Goal: Transaction & Acquisition: Book appointment/travel/reservation

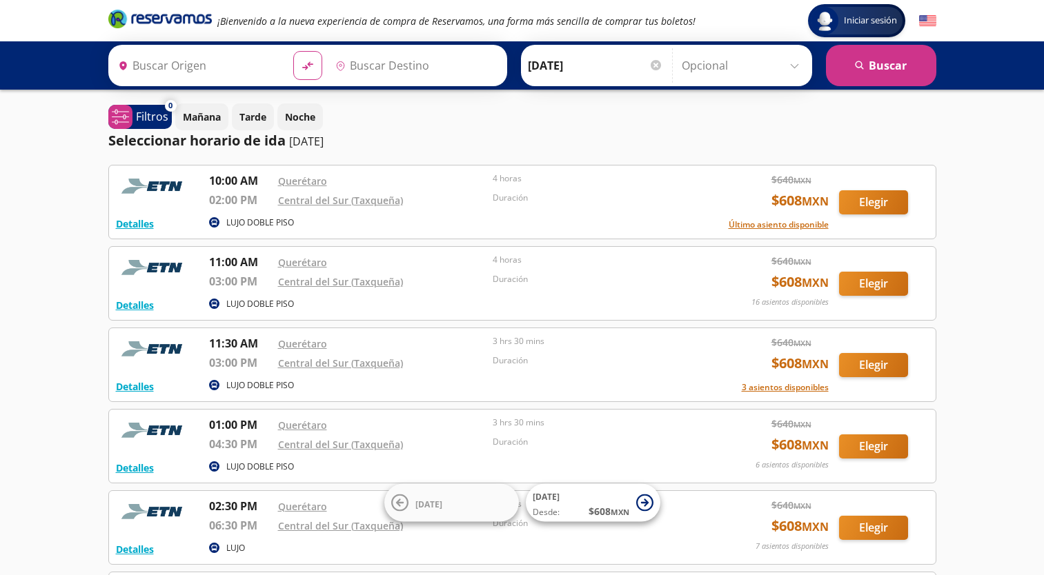
type input "[PERSON_NAME] de Querétaro, [GEOGRAPHIC_DATA]"
type input "Central del Sur (taxqueña), [GEOGRAPHIC_DATA]"
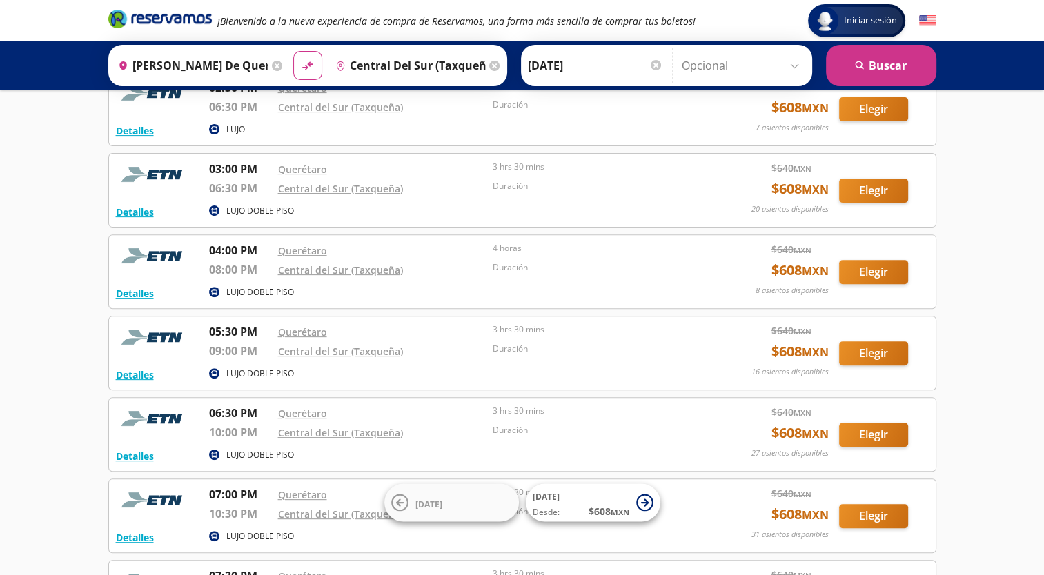
scroll to position [429, 0]
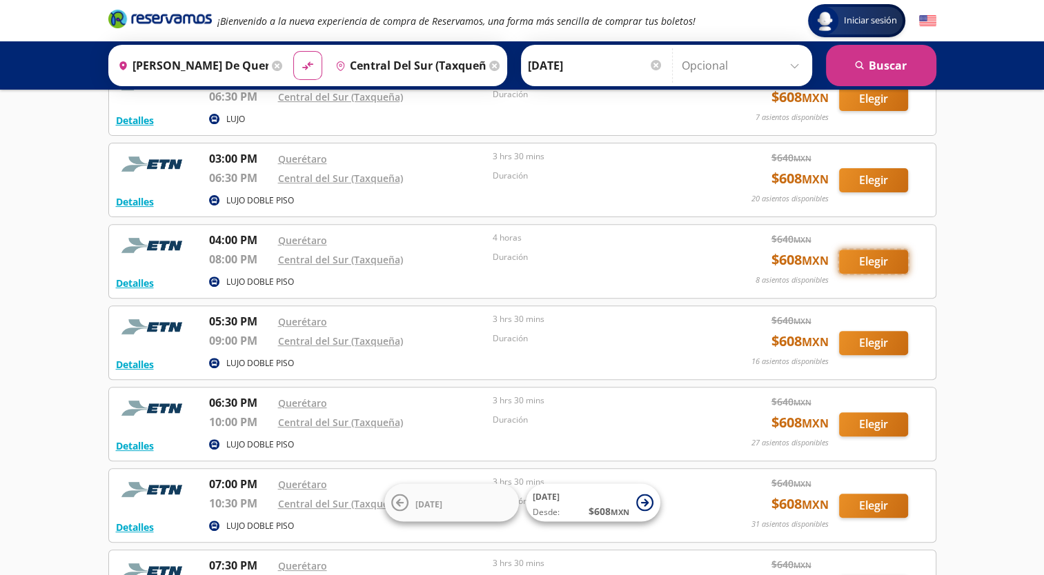
click at [871, 266] on button "Elegir" at bounding box center [873, 262] width 69 height 24
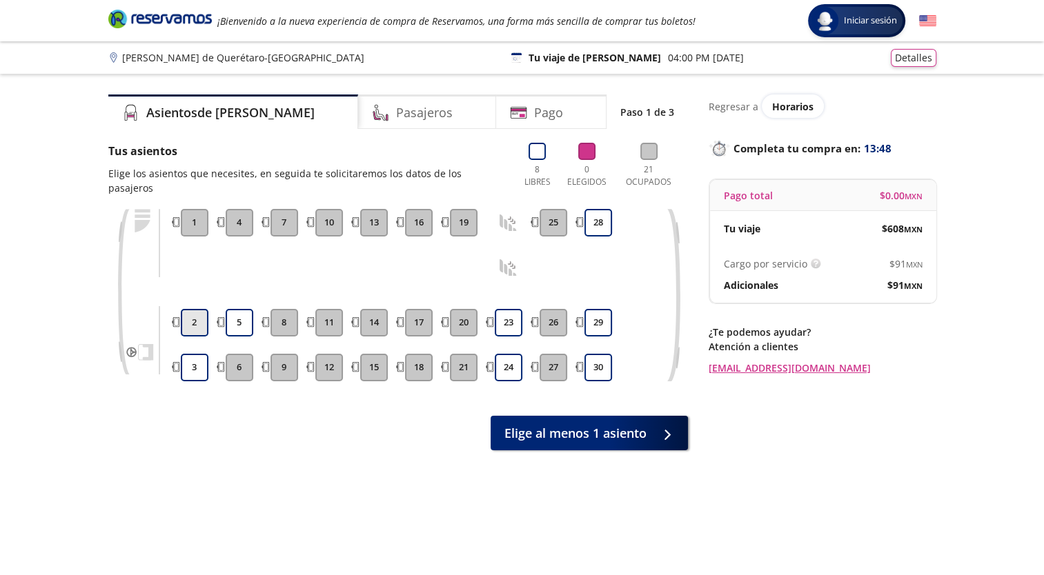
click at [195, 310] on button "2" at bounding box center [195, 323] width 28 height 28
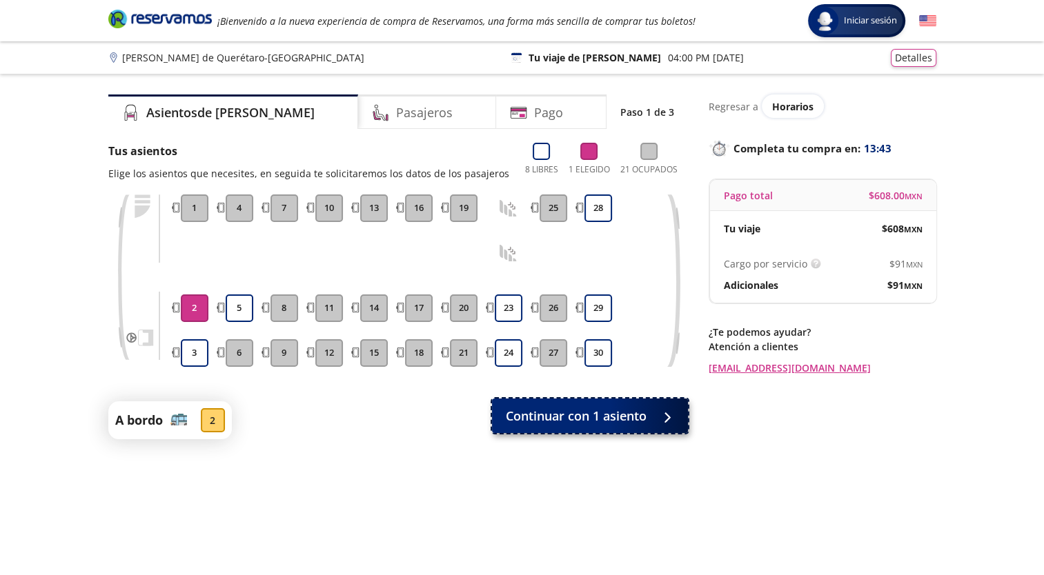
click at [577, 413] on span "Continuar con 1 asiento" at bounding box center [576, 416] width 141 height 19
click at [193, 352] on button "3" at bounding box center [195, 353] width 28 height 28
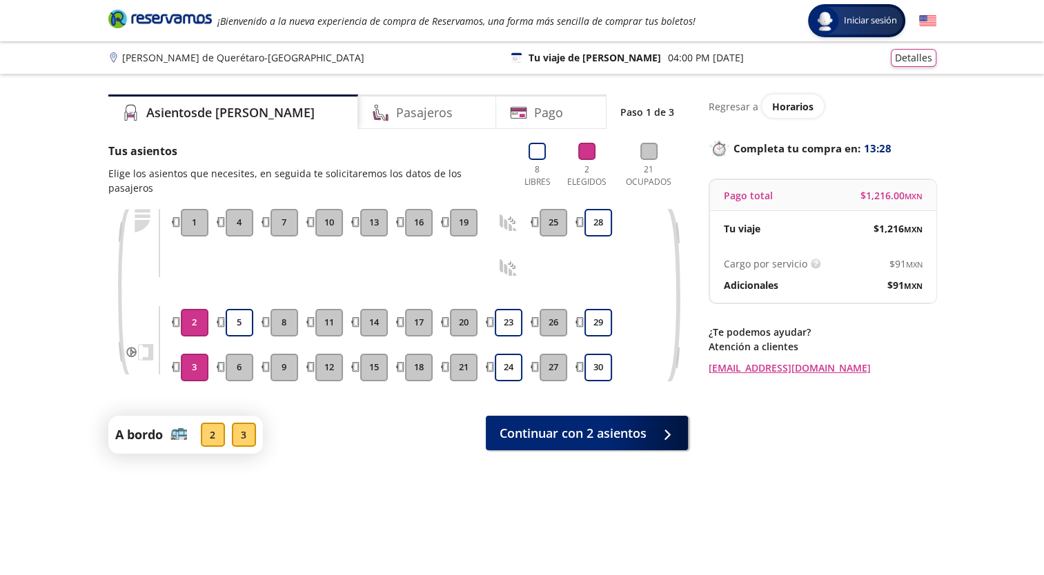
click at [190, 310] on button "2" at bounding box center [195, 323] width 28 height 28
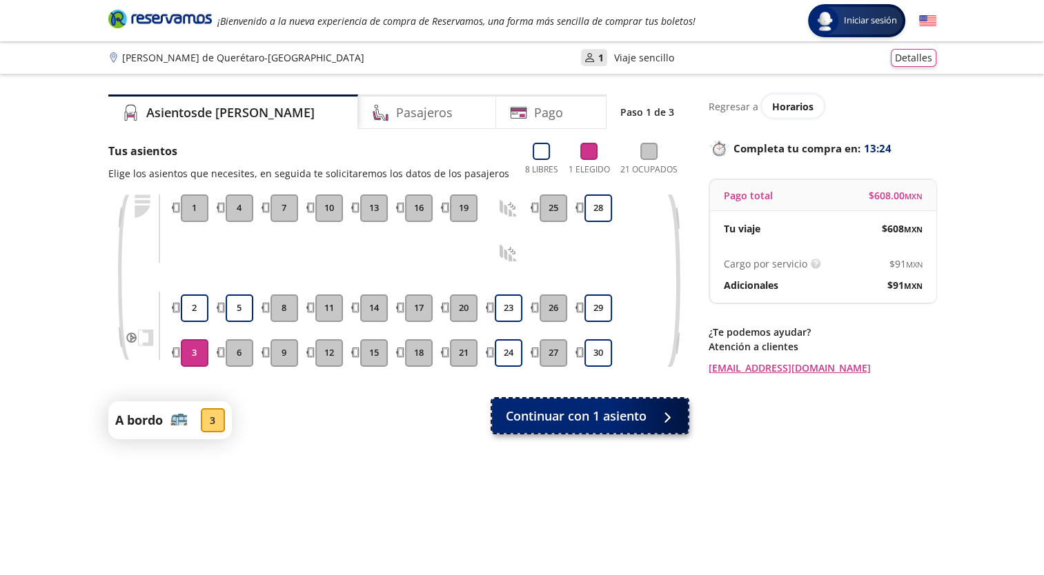
click at [586, 421] on span "Continuar con 1 asiento" at bounding box center [576, 416] width 141 height 19
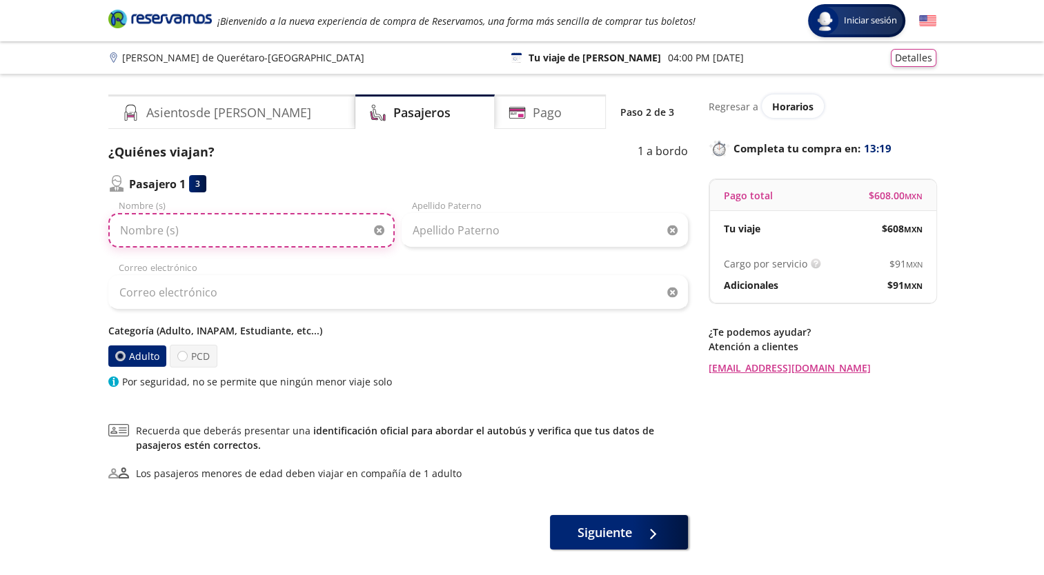
click at [143, 228] on input "Nombre (s)" at bounding box center [251, 230] width 286 height 34
type input "[PERSON_NAME]"
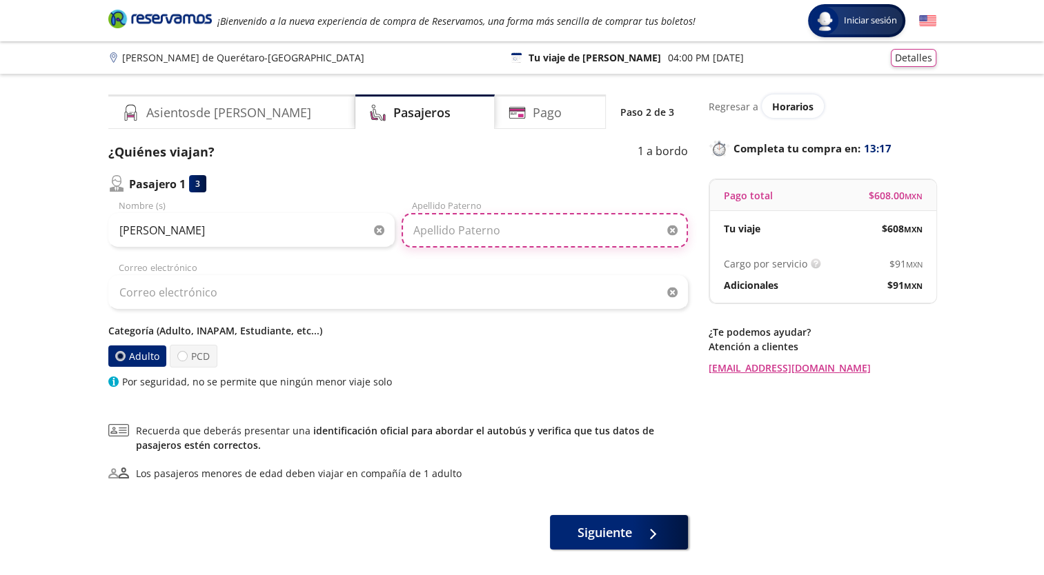
type input "[PERSON_NAME] [PERSON_NAME]"
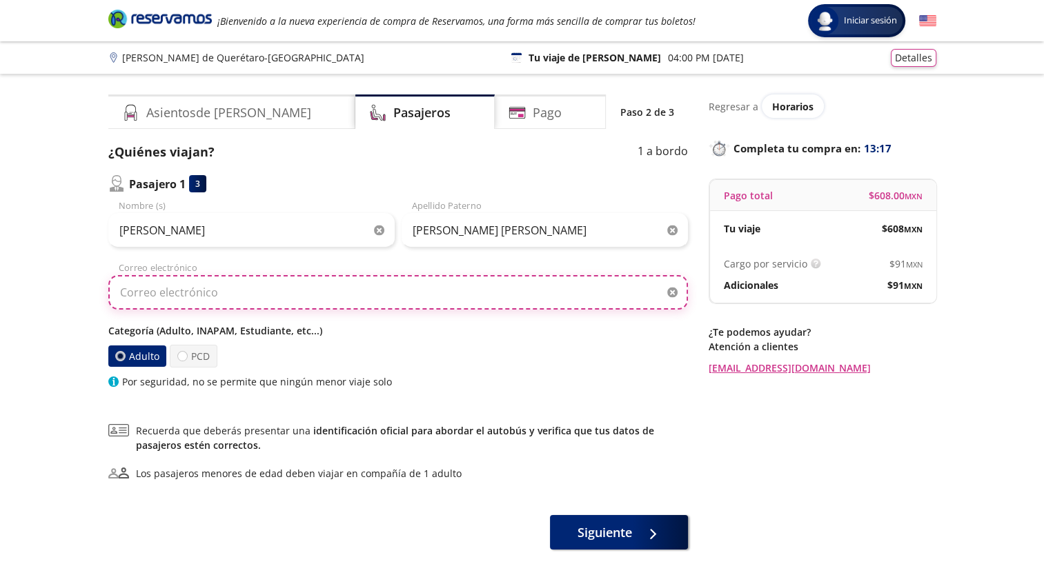
type input "[PERSON_NAME][EMAIL_ADDRESS][PERSON_NAME][DOMAIN_NAME]"
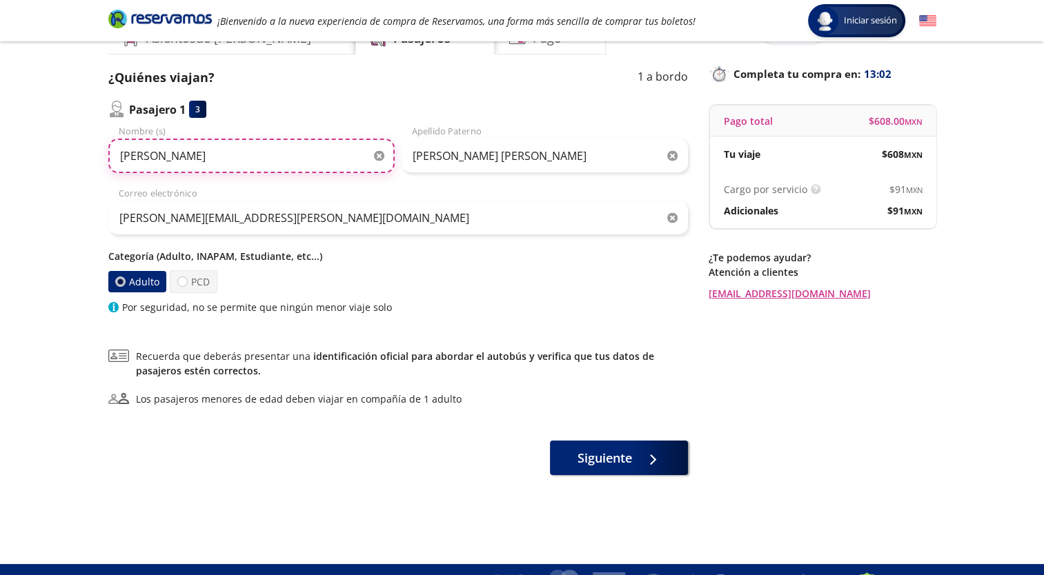
scroll to position [77, 0]
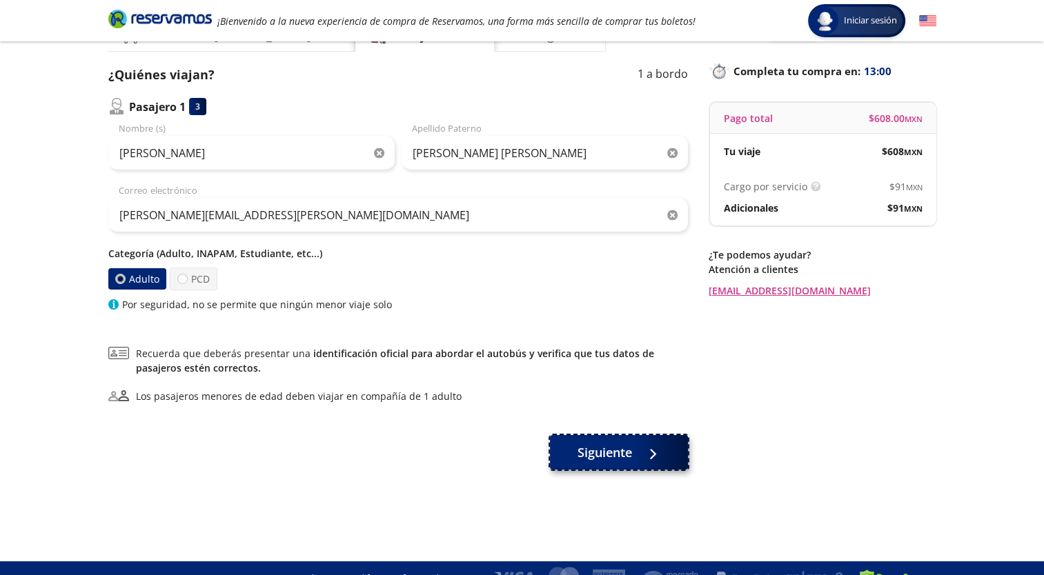
click at [627, 447] on span "Siguiente" at bounding box center [604, 452] width 54 height 19
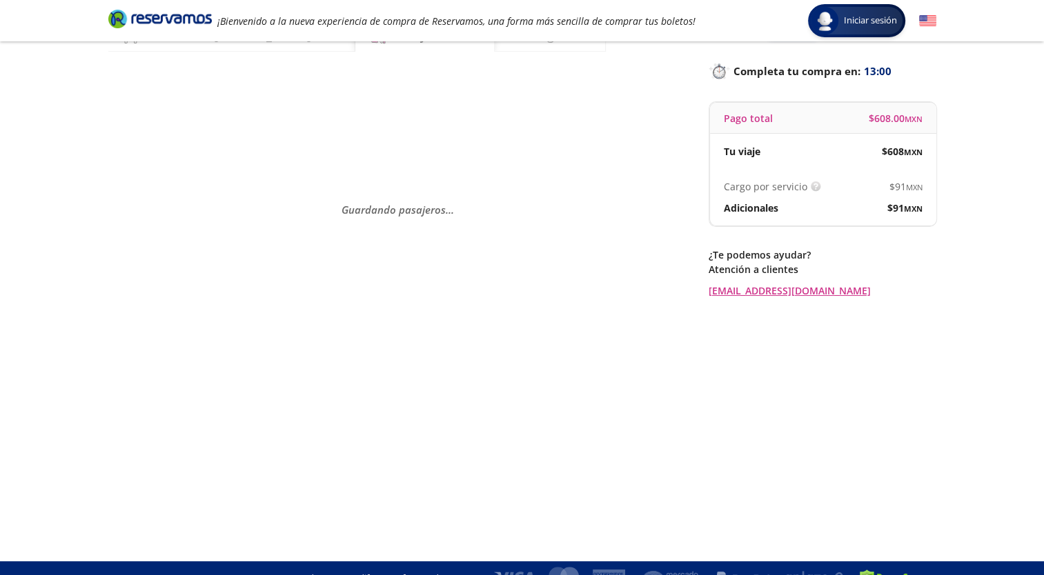
scroll to position [0, 0]
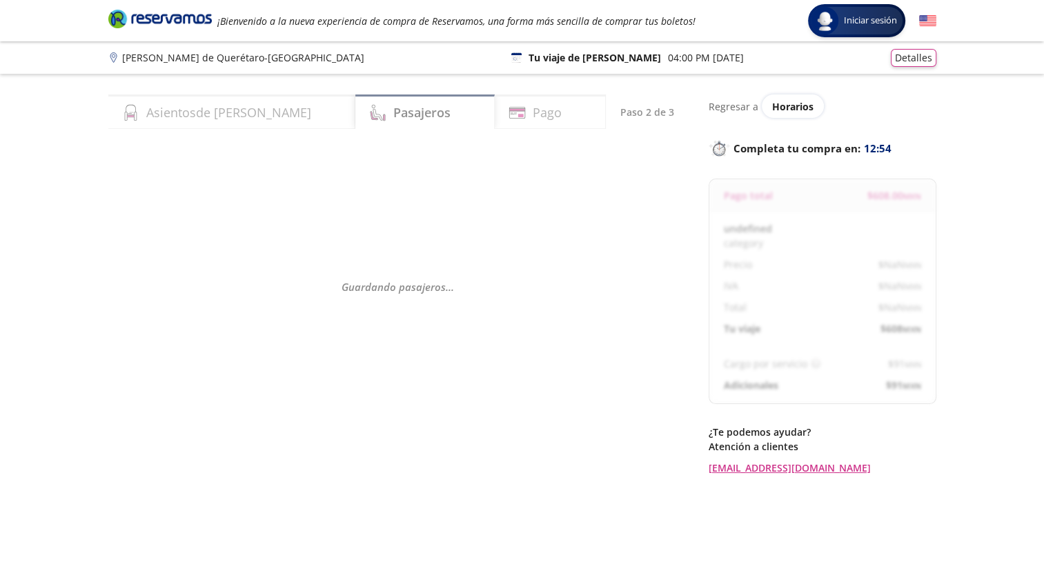
select select "MX"
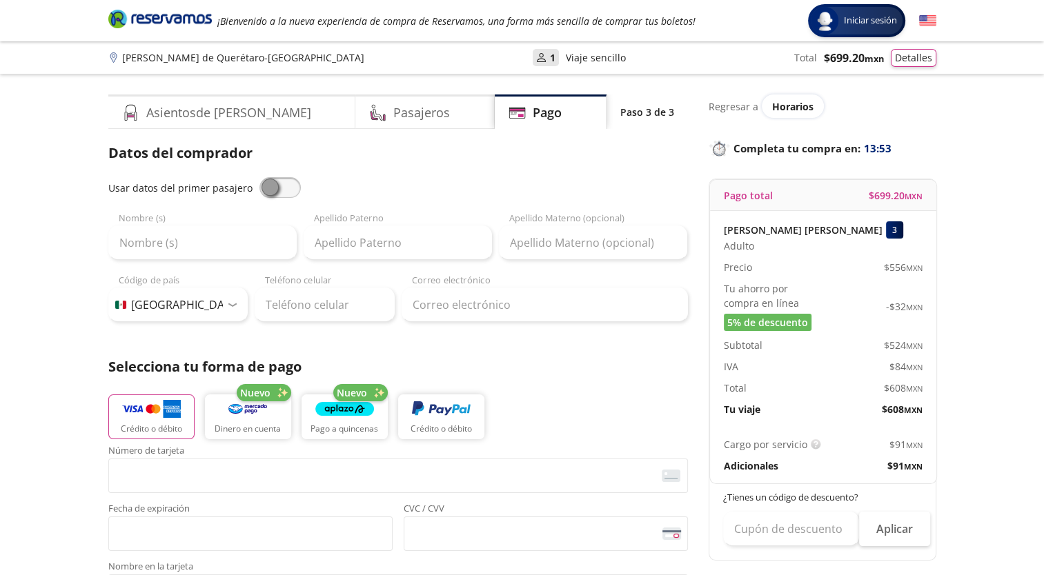
click at [266, 192] on span at bounding box center [279, 187] width 41 height 21
click at [259, 177] on input "checkbox" at bounding box center [259, 177] width 0 height 0
type input "[PERSON_NAME]"
type input "[PERSON_NAME] [PERSON_NAME]"
type input "[PERSON_NAME][EMAIL_ADDRESS][PERSON_NAME][DOMAIN_NAME]"
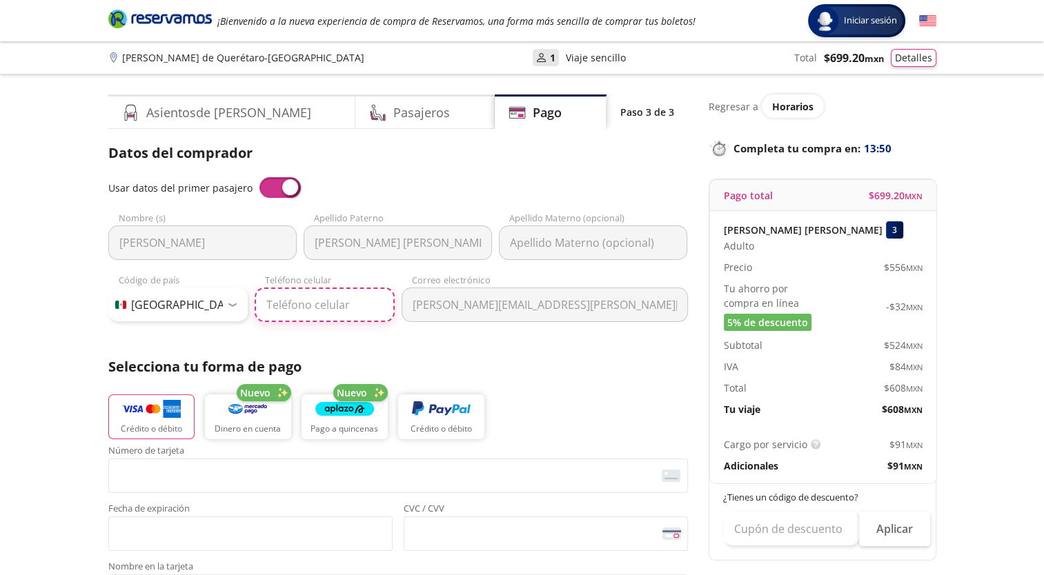
click at [290, 303] on input "Teléfono celular" at bounding box center [325, 305] width 140 height 34
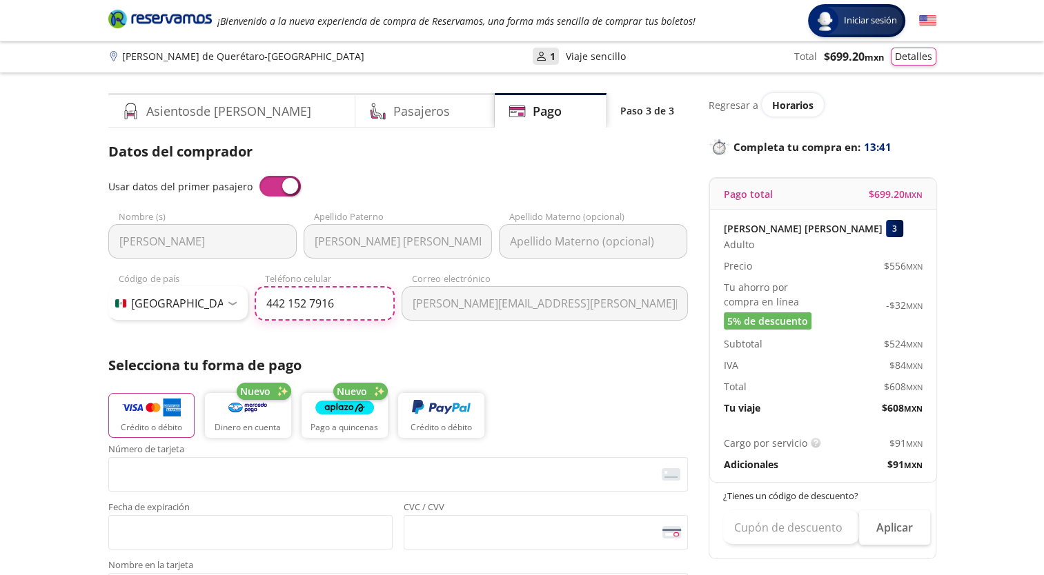
type input "442 152 7916"
click at [273, 186] on span at bounding box center [279, 186] width 41 height 21
click at [259, 176] on input "checkbox" at bounding box center [259, 176] width 0 height 0
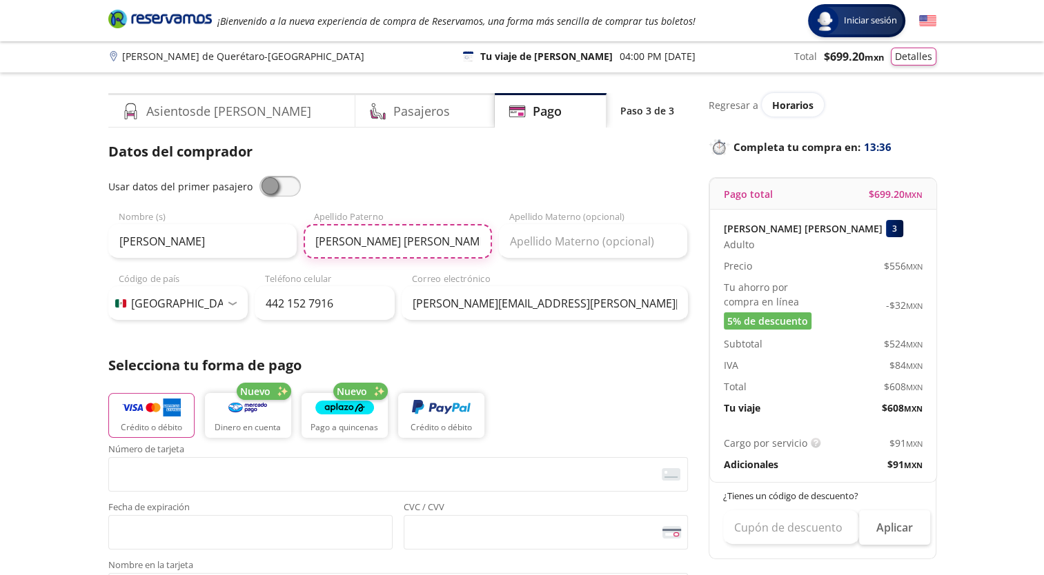
click at [421, 244] on input "[PERSON_NAME] [PERSON_NAME]" at bounding box center [397, 241] width 188 height 34
type input "[PERSON_NAME]"
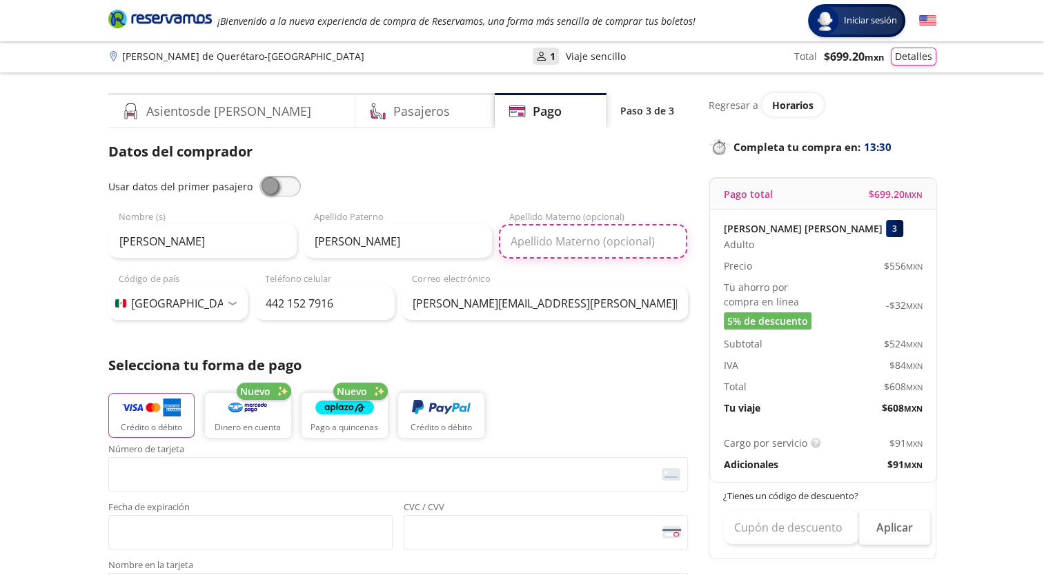
paste input "[PERSON_NAME]"
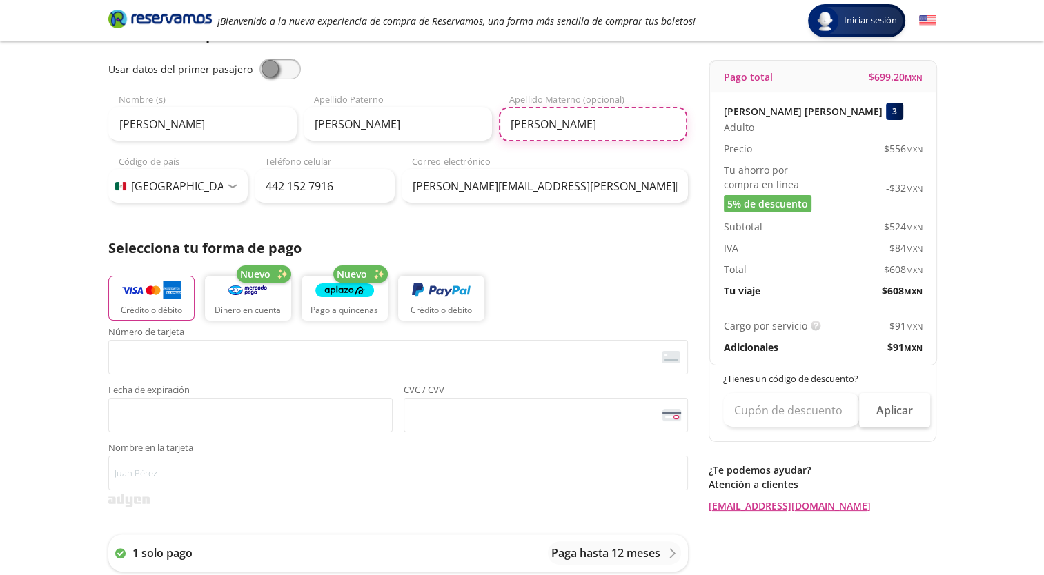
scroll to position [120, 0]
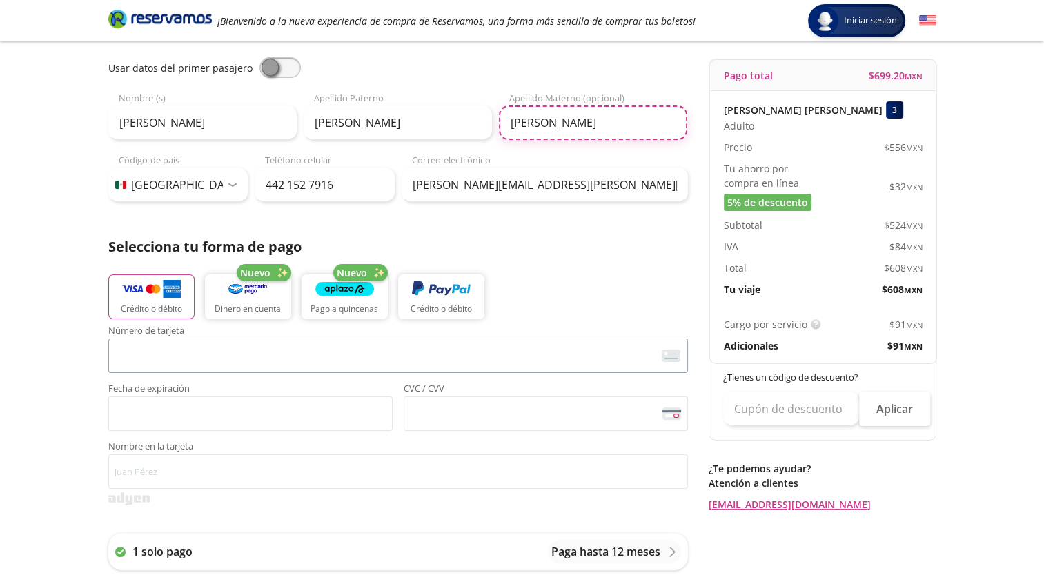
type input "[PERSON_NAME]"
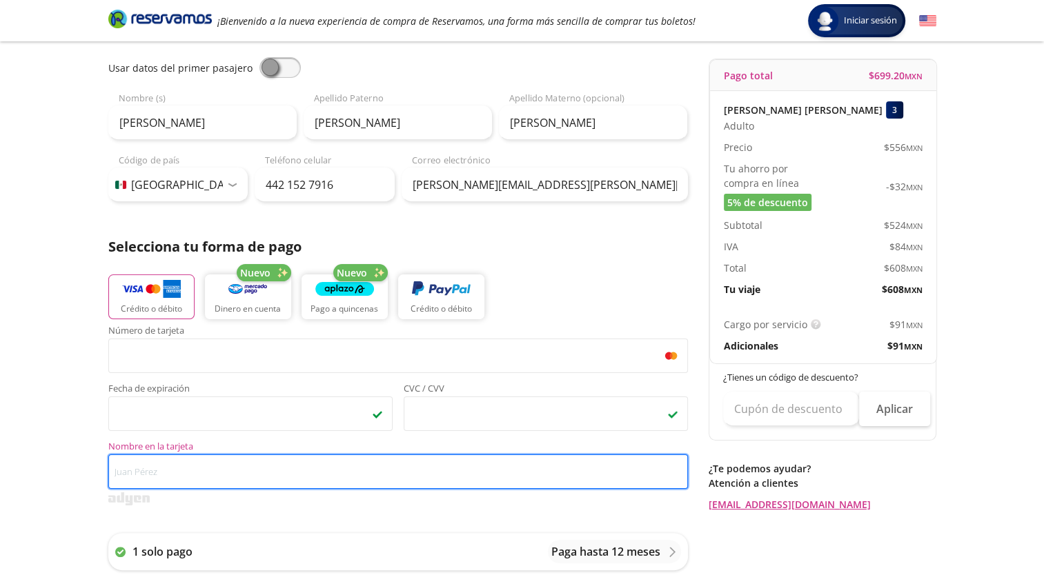
click at [159, 486] on input "Nombre en la tarjeta" at bounding box center [397, 472] width 579 height 34
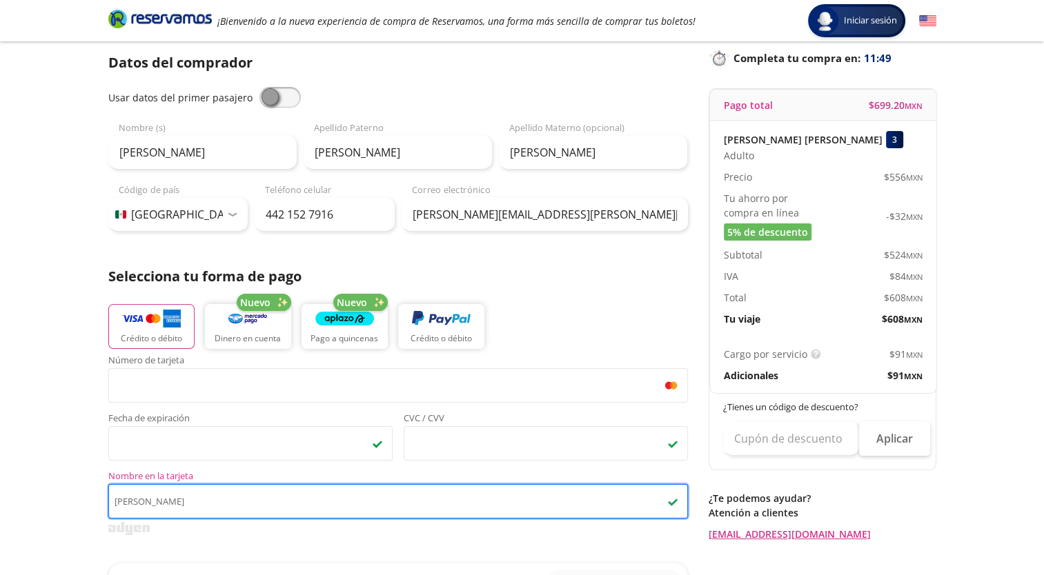
scroll to position [90, 0]
type input "[PERSON_NAME]"
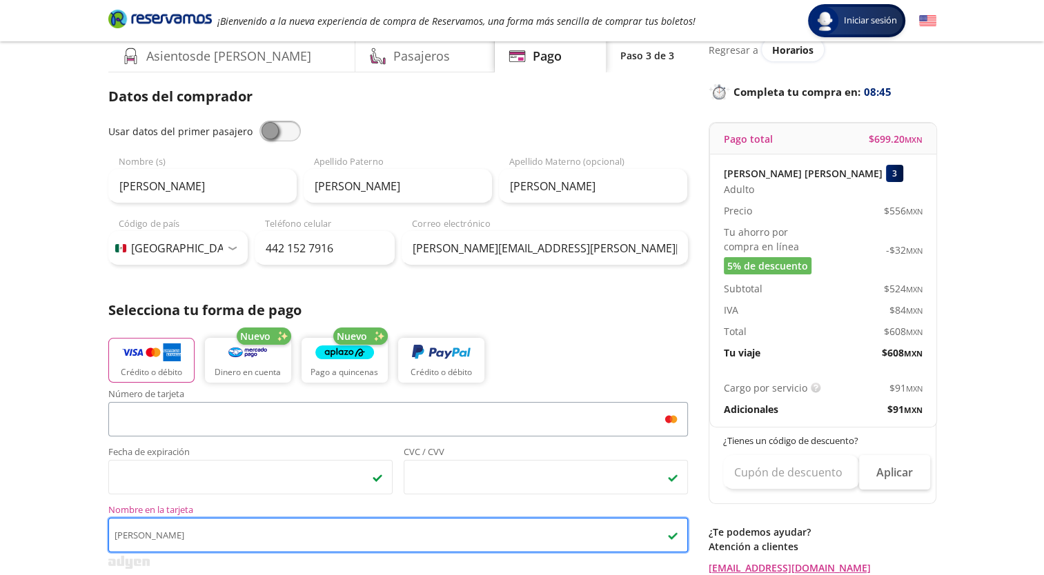
scroll to position [57, 0]
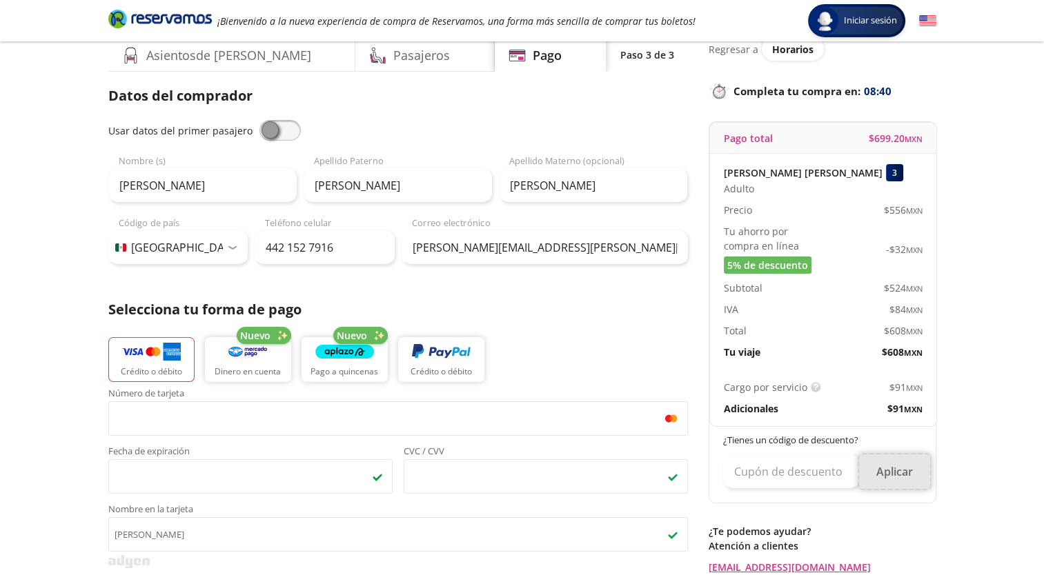
click at [893, 475] on button "Aplicar" at bounding box center [894, 472] width 71 height 34
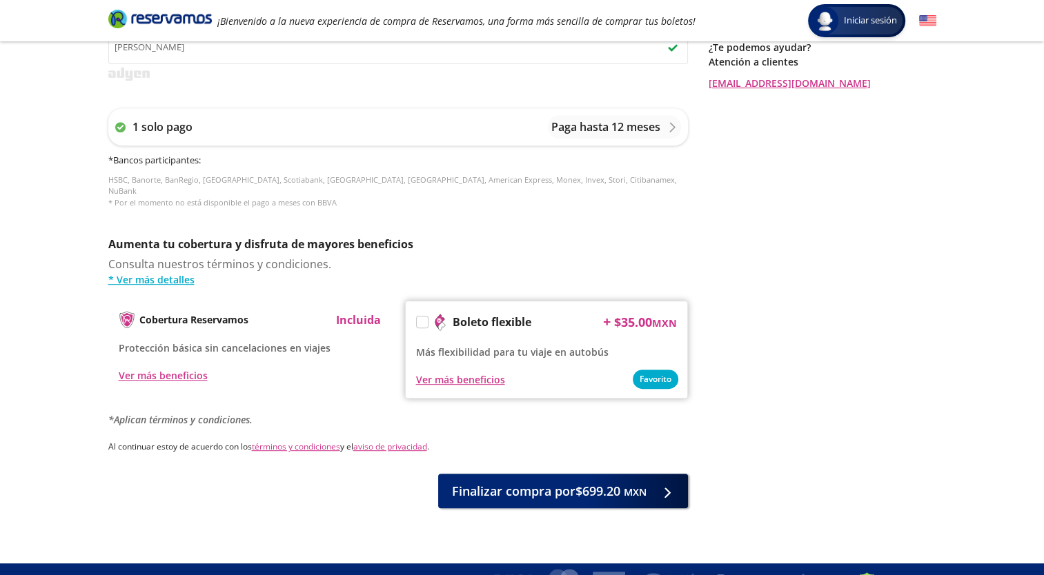
scroll to position [556, 0]
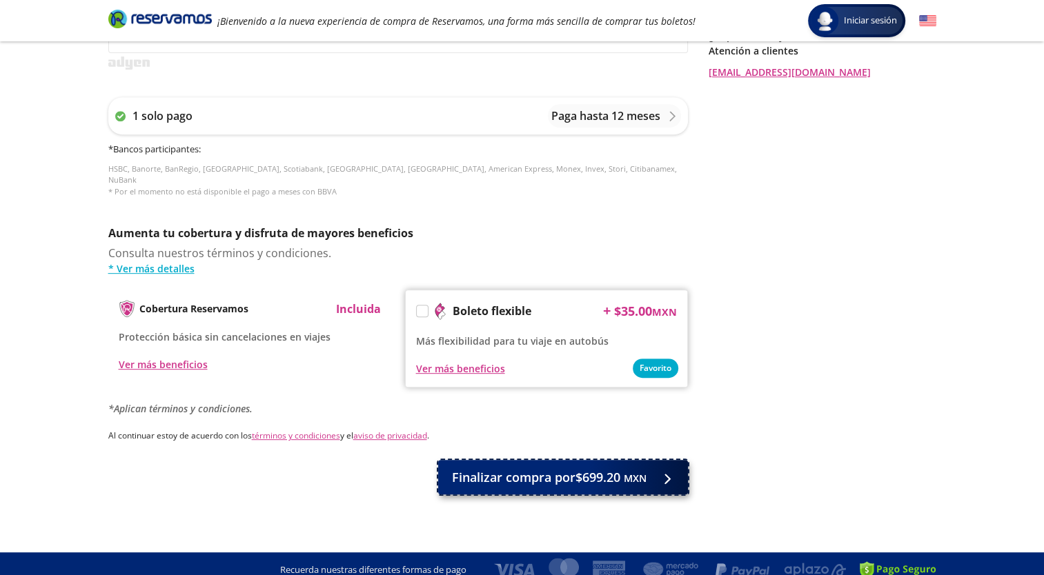
click at [619, 480] on button "Finalizar compra por $699.20 MXN" at bounding box center [563, 477] width 250 height 34
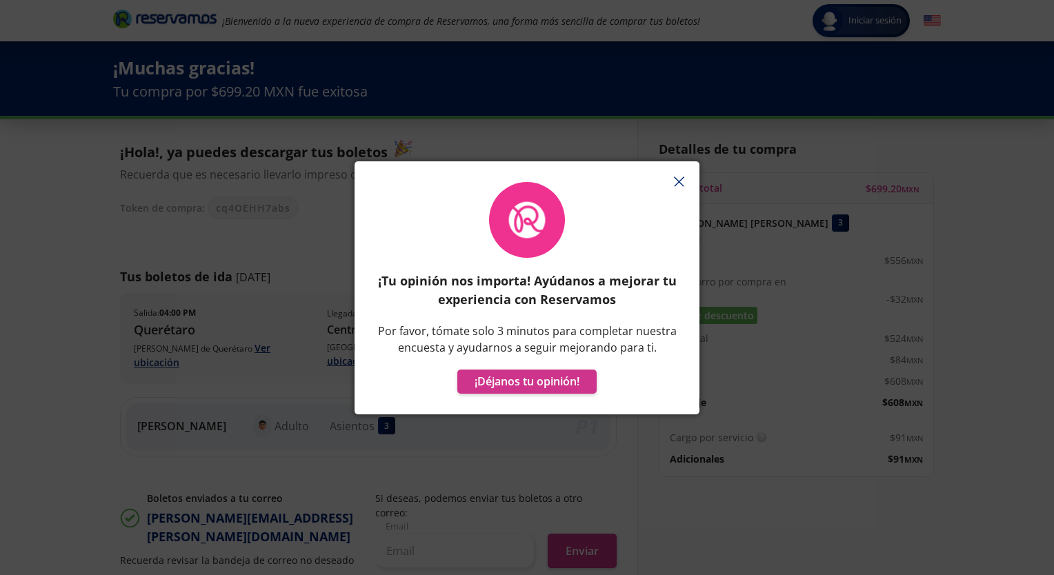
click at [675, 178] on line "button" at bounding box center [678, 181] width 9 height 9
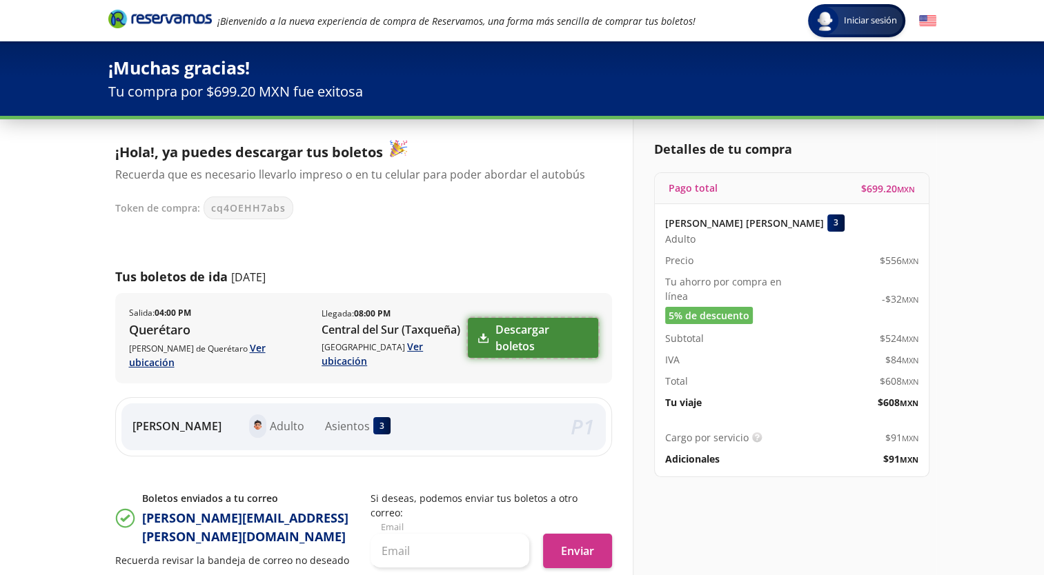
click at [510, 330] on link "Descargar boletos" at bounding box center [533, 338] width 130 height 40
